Goal: Communication & Community: Answer question/provide support

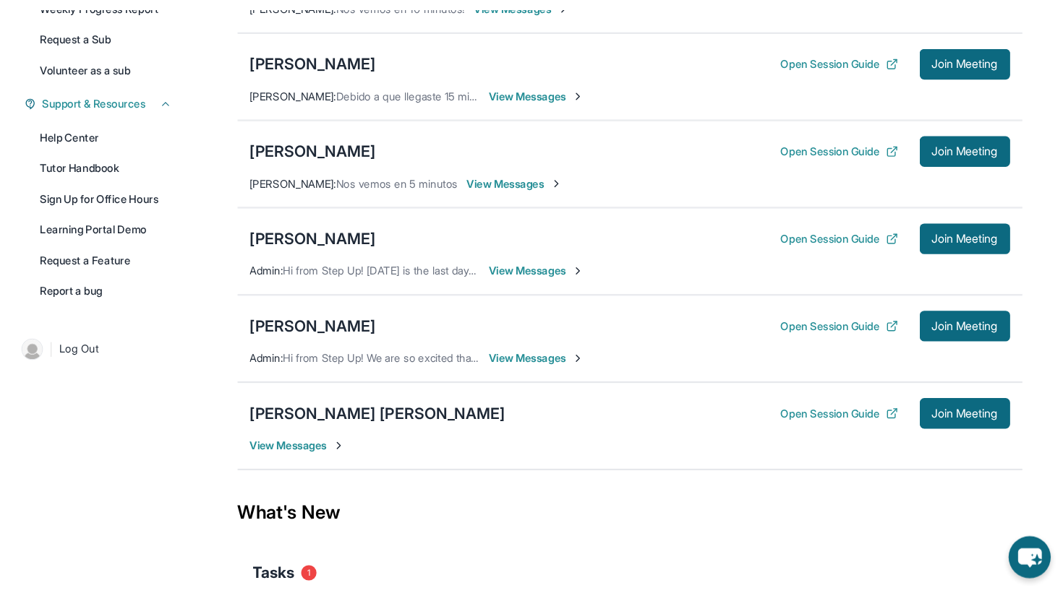
scroll to position [278, 0]
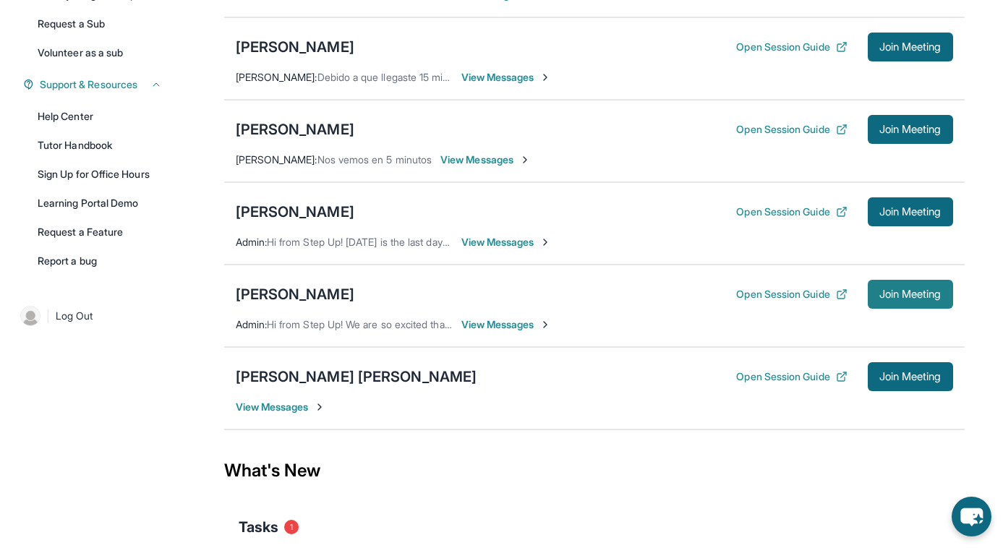
click at [892, 298] on span "Join Meeting" at bounding box center [910, 294] width 62 height 9
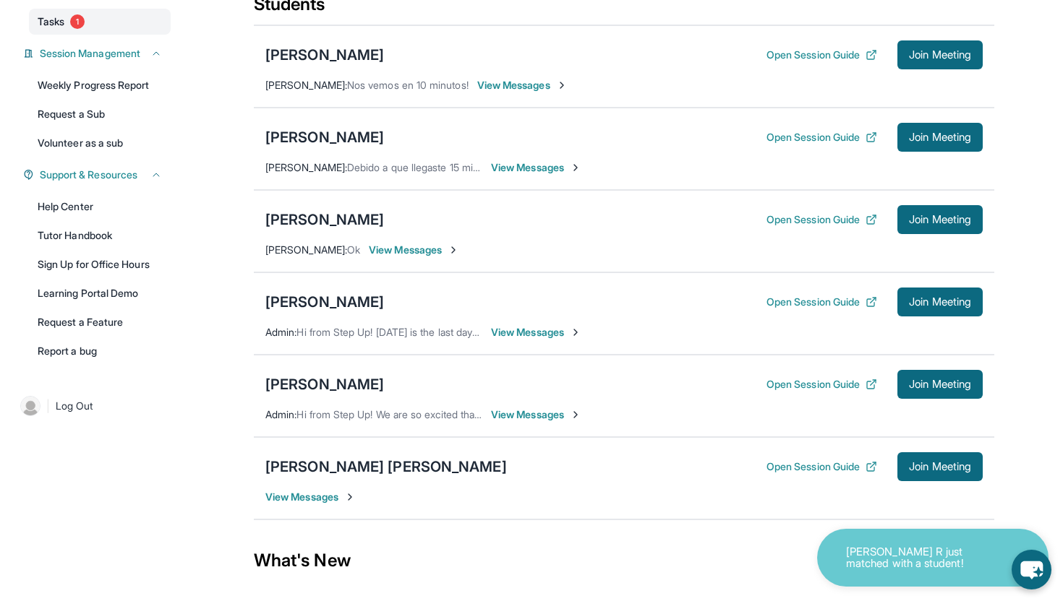
scroll to position [376, 0]
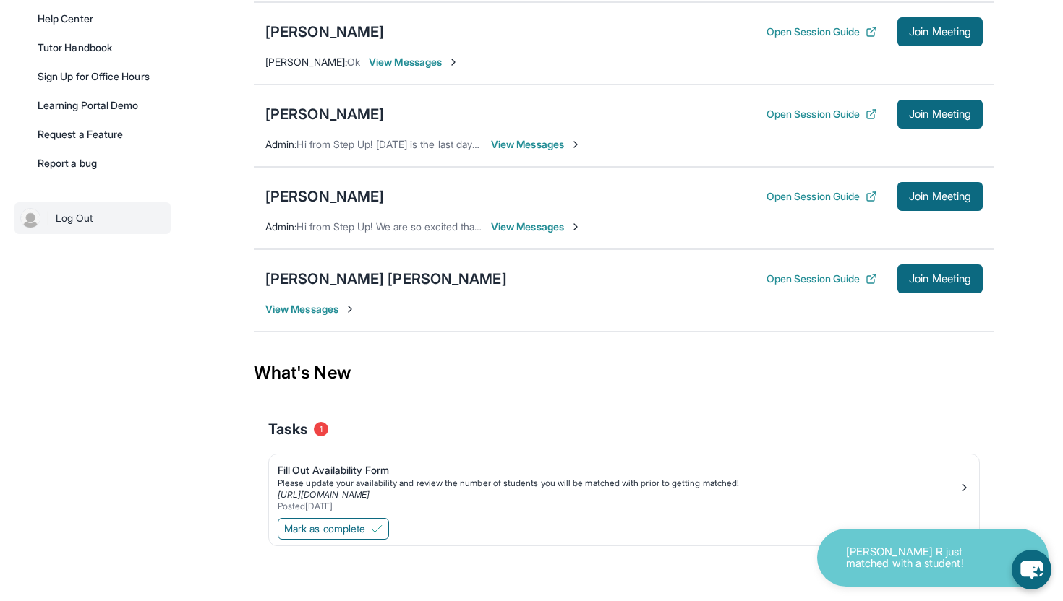
click at [116, 228] on link "| Log Out" at bounding box center [92, 218] width 156 height 32
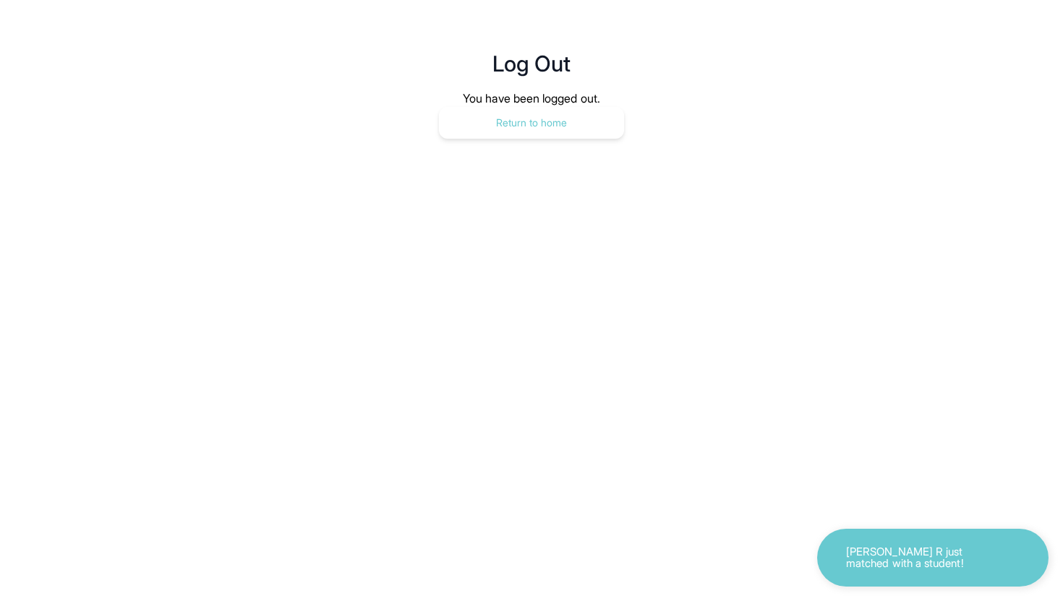
click at [507, 124] on button "Return to home" at bounding box center [531, 123] width 185 height 32
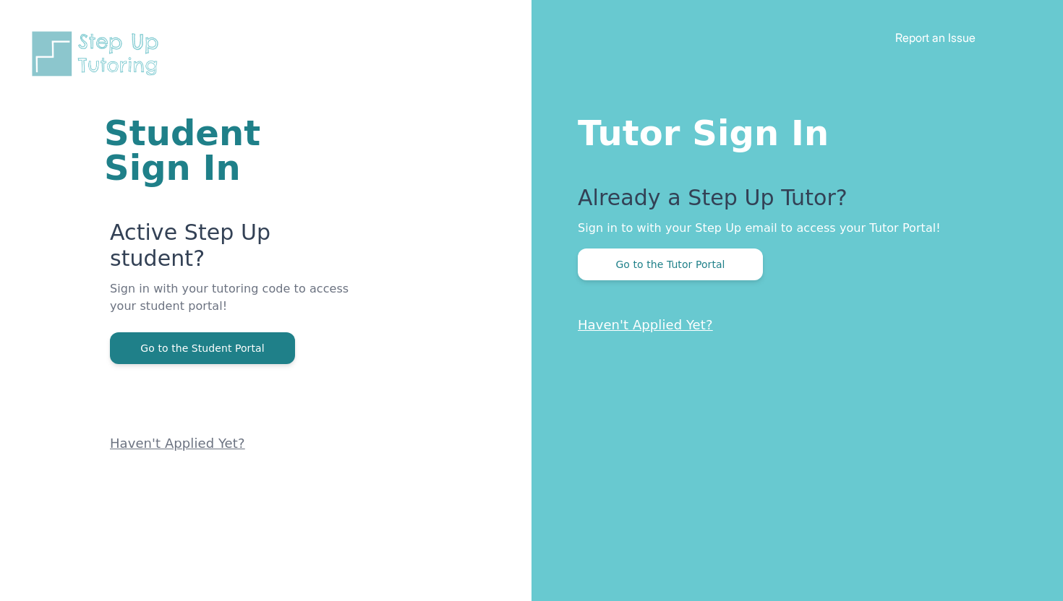
click at [718, 266] on button "Go to the Tutor Portal" at bounding box center [670, 265] width 185 height 32
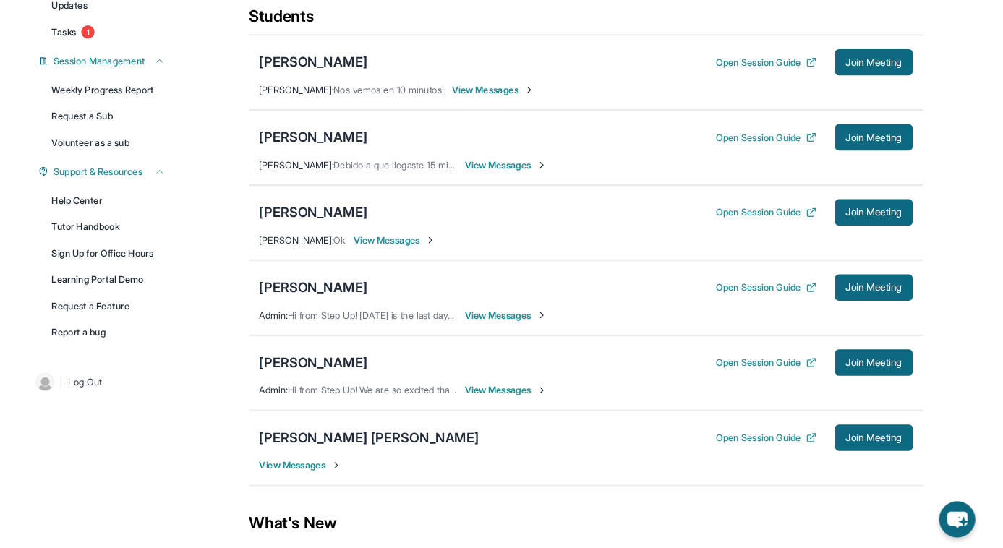
scroll to position [208, 0]
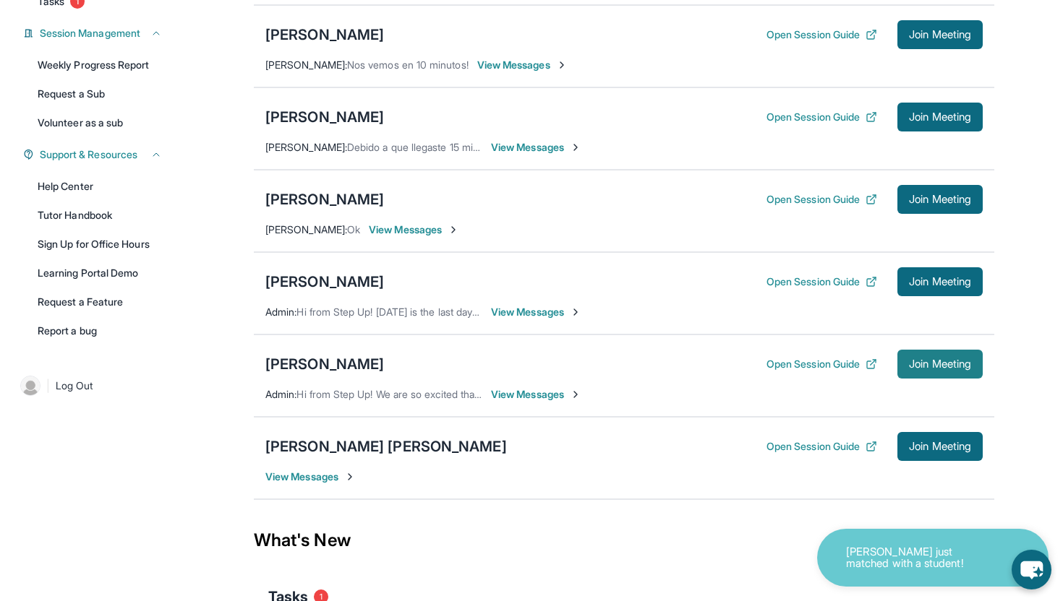
click at [917, 364] on span "Join Meeting" at bounding box center [940, 364] width 62 height 9
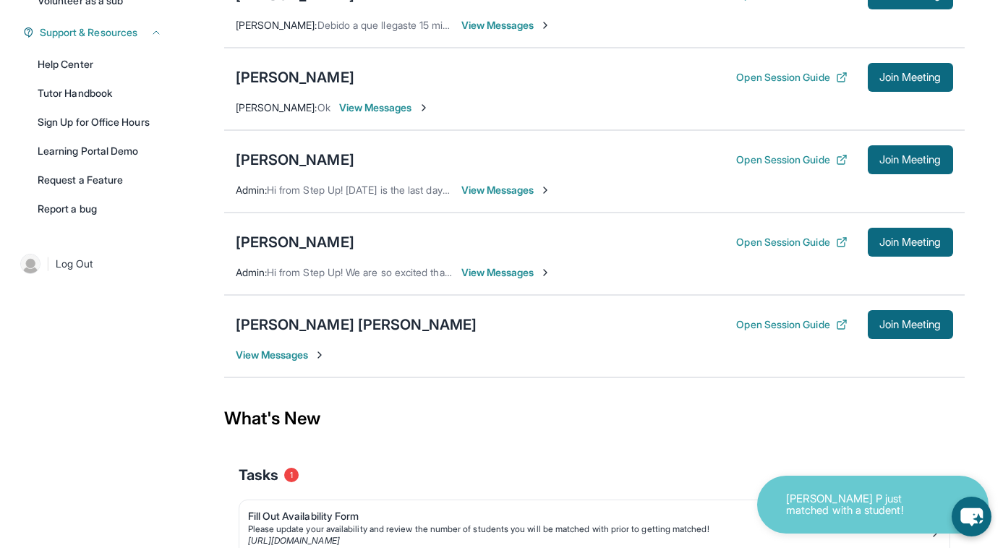
scroll to position [329, 0]
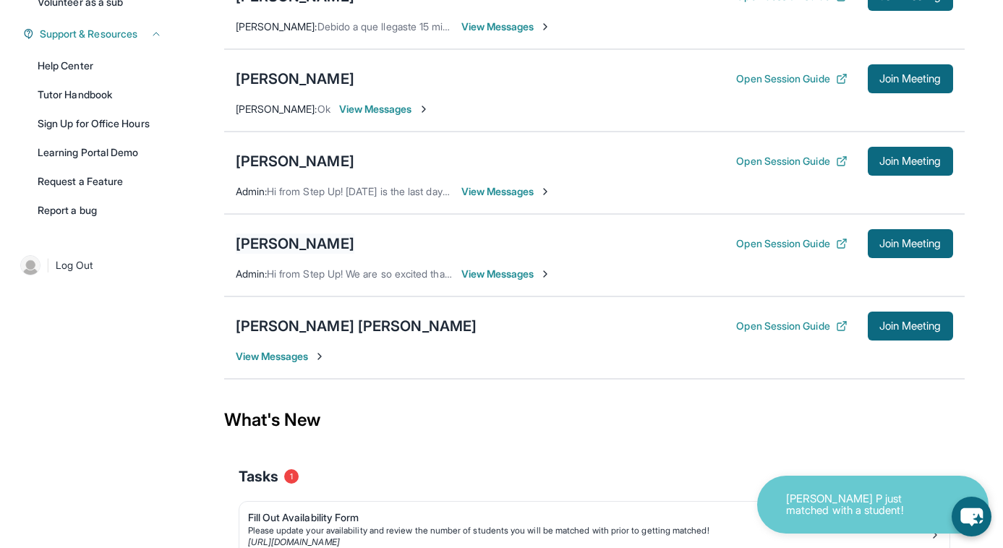
click at [301, 240] on div "[PERSON_NAME]" at bounding box center [295, 243] width 119 height 20
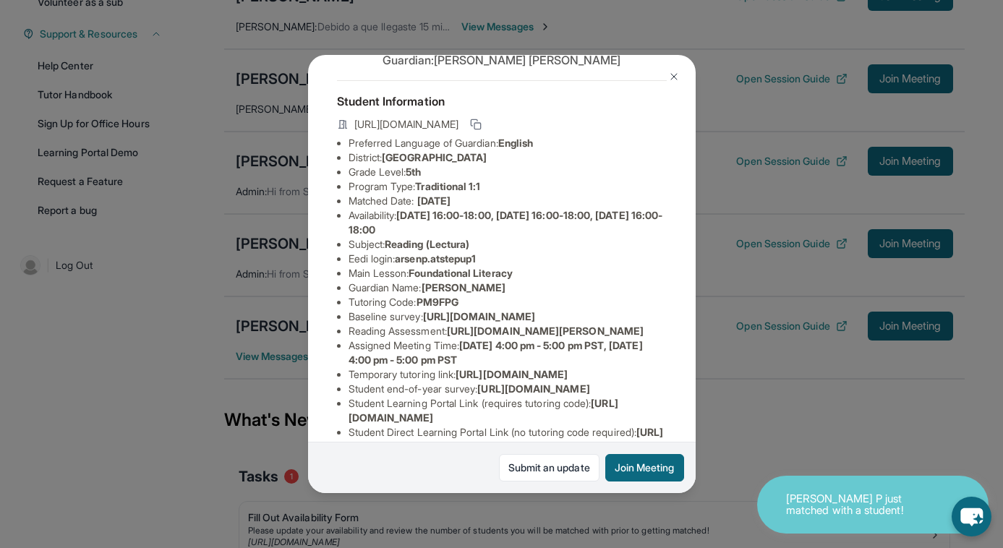
scroll to position [53, 0]
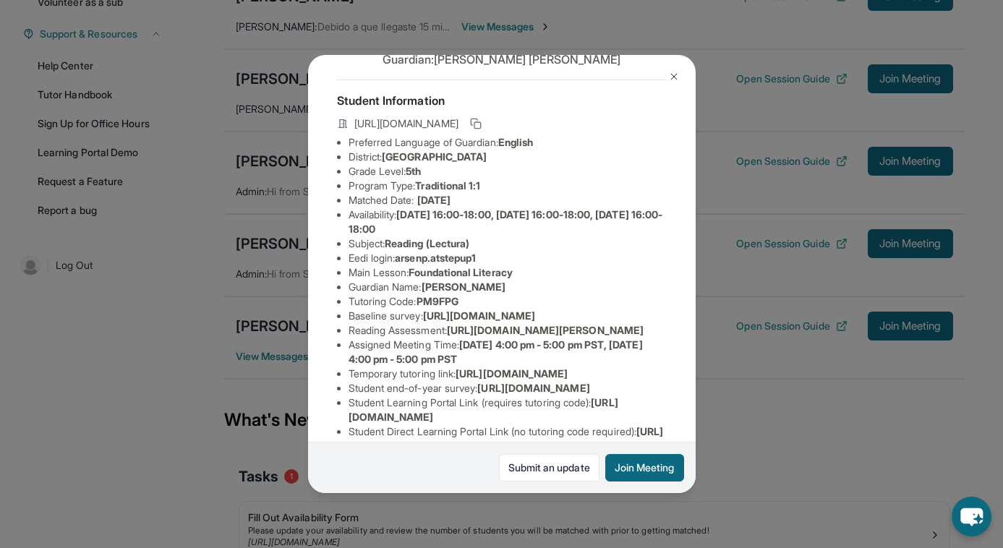
click at [458, 120] on span "https://student-portal.stepuptutoring.org/student/PM9FPG" at bounding box center [406, 123] width 104 height 14
copy div "https://student-portal.stepuptutoring.org/student/PM9FPG"
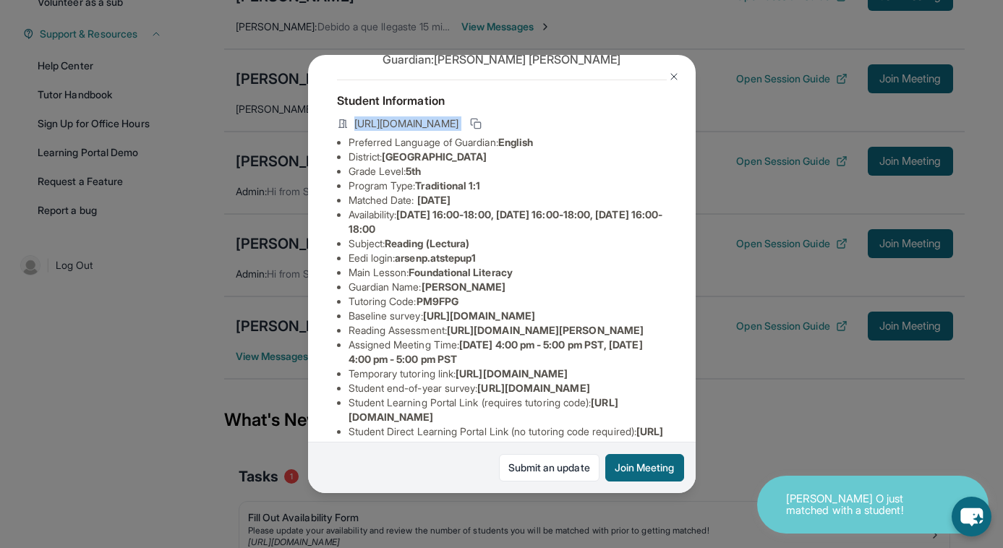
click at [671, 78] on img at bounding box center [674, 77] width 12 height 12
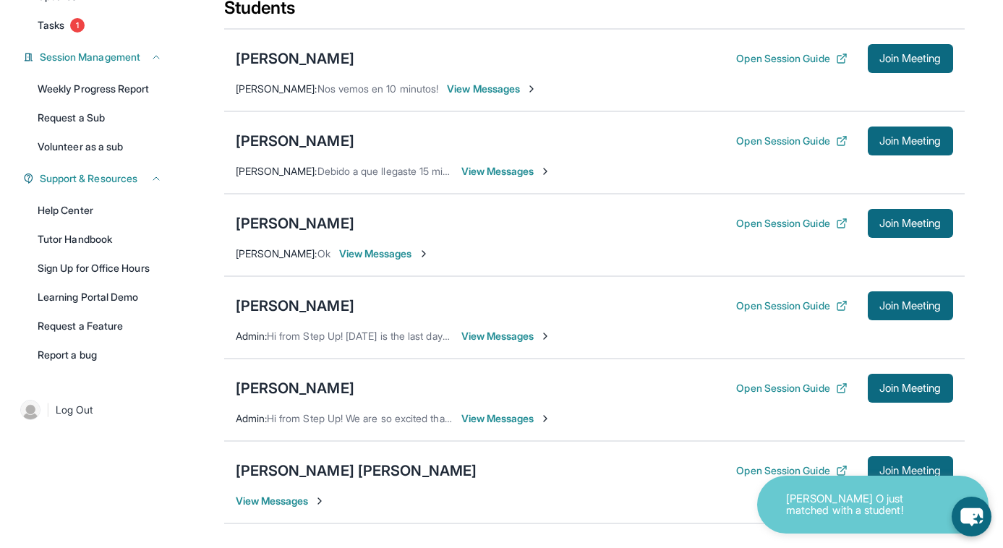
scroll to position [186, 0]
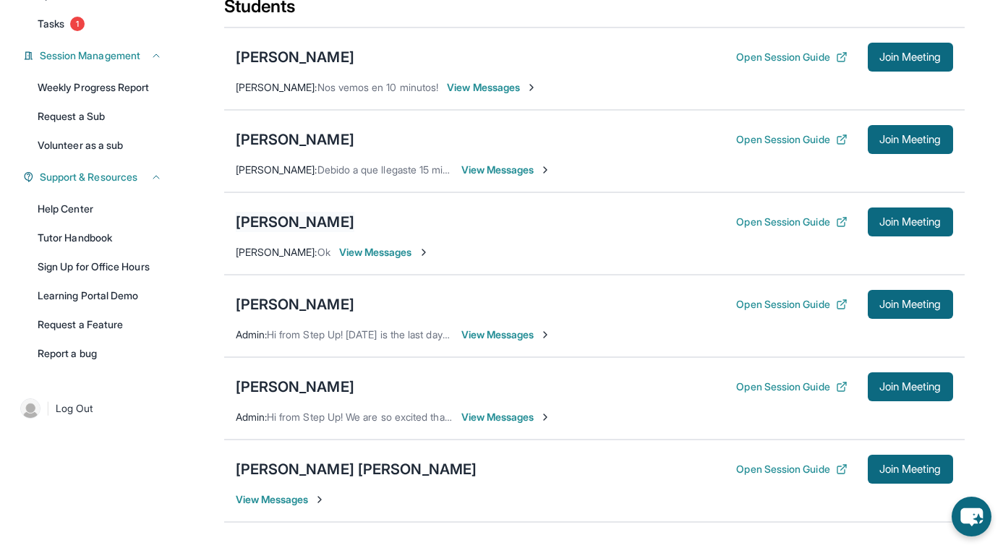
click at [282, 217] on div "[PERSON_NAME]" at bounding box center [295, 222] width 119 height 20
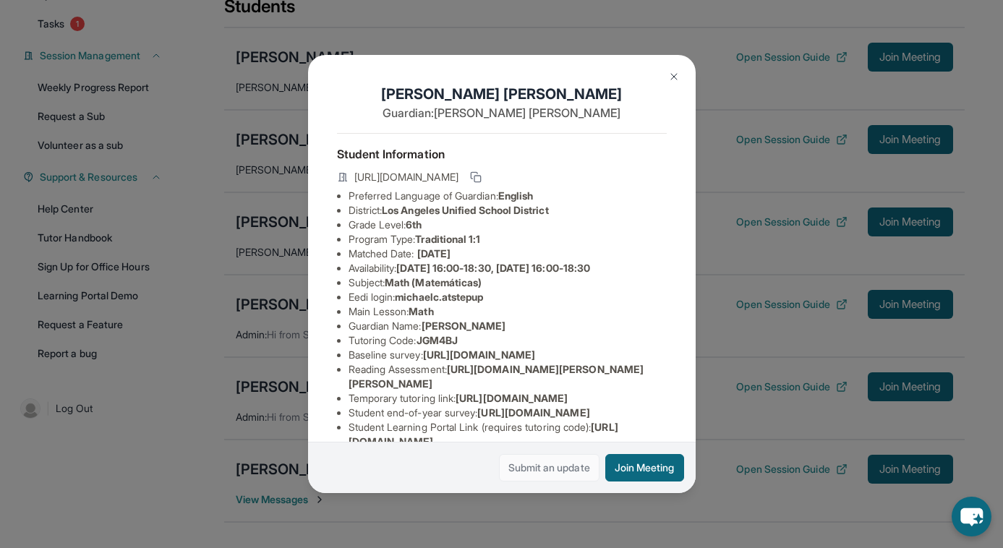
click at [547, 473] on link "Submit an update" at bounding box center [549, 467] width 100 height 27
